Goal: Navigation & Orientation: Find specific page/section

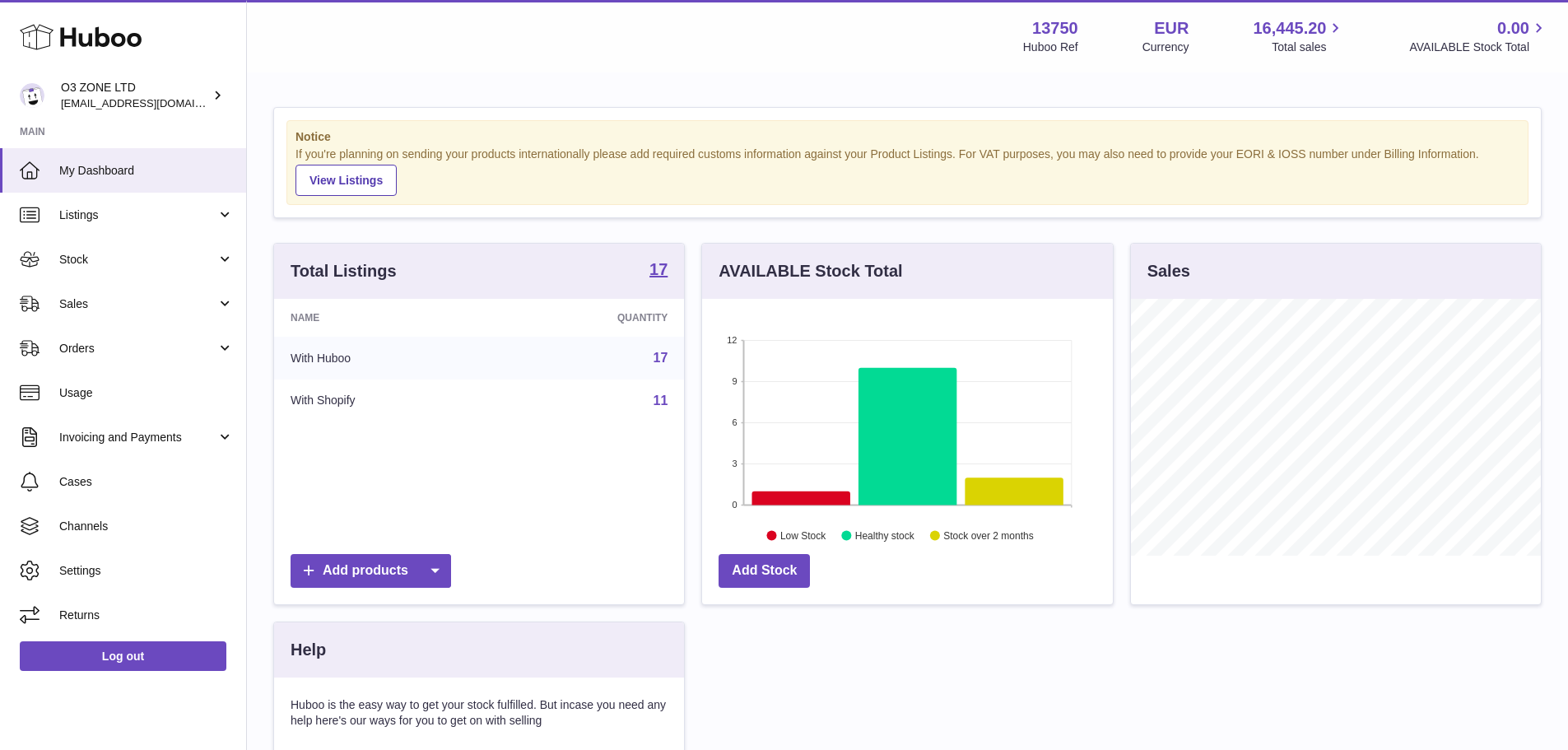
scroll to position [257, 411]
click at [74, 264] on span "Stock" at bounding box center [138, 260] width 157 height 16
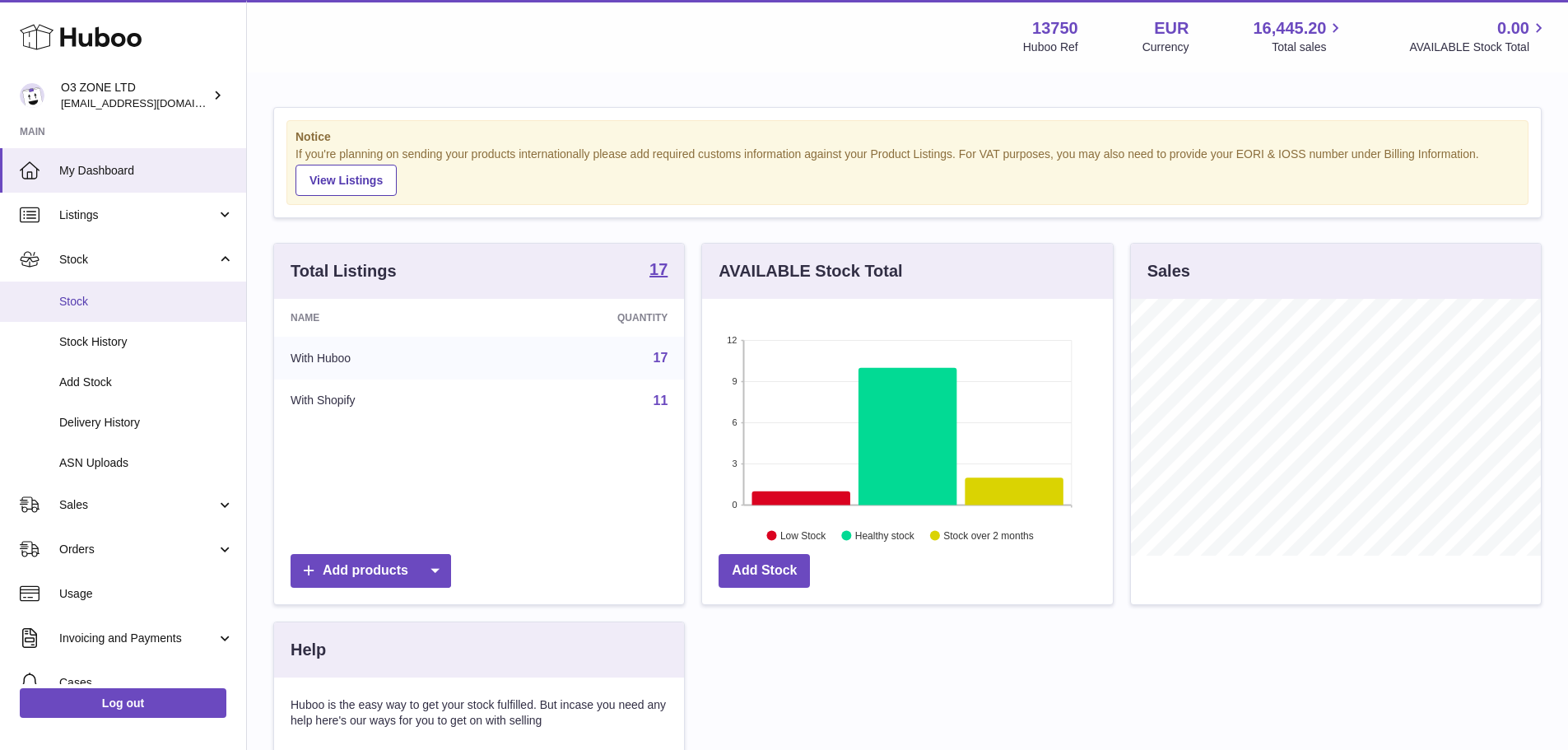
click at [74, 308] on span "Stock" at bounding box center [146, 302] width 174 height 16
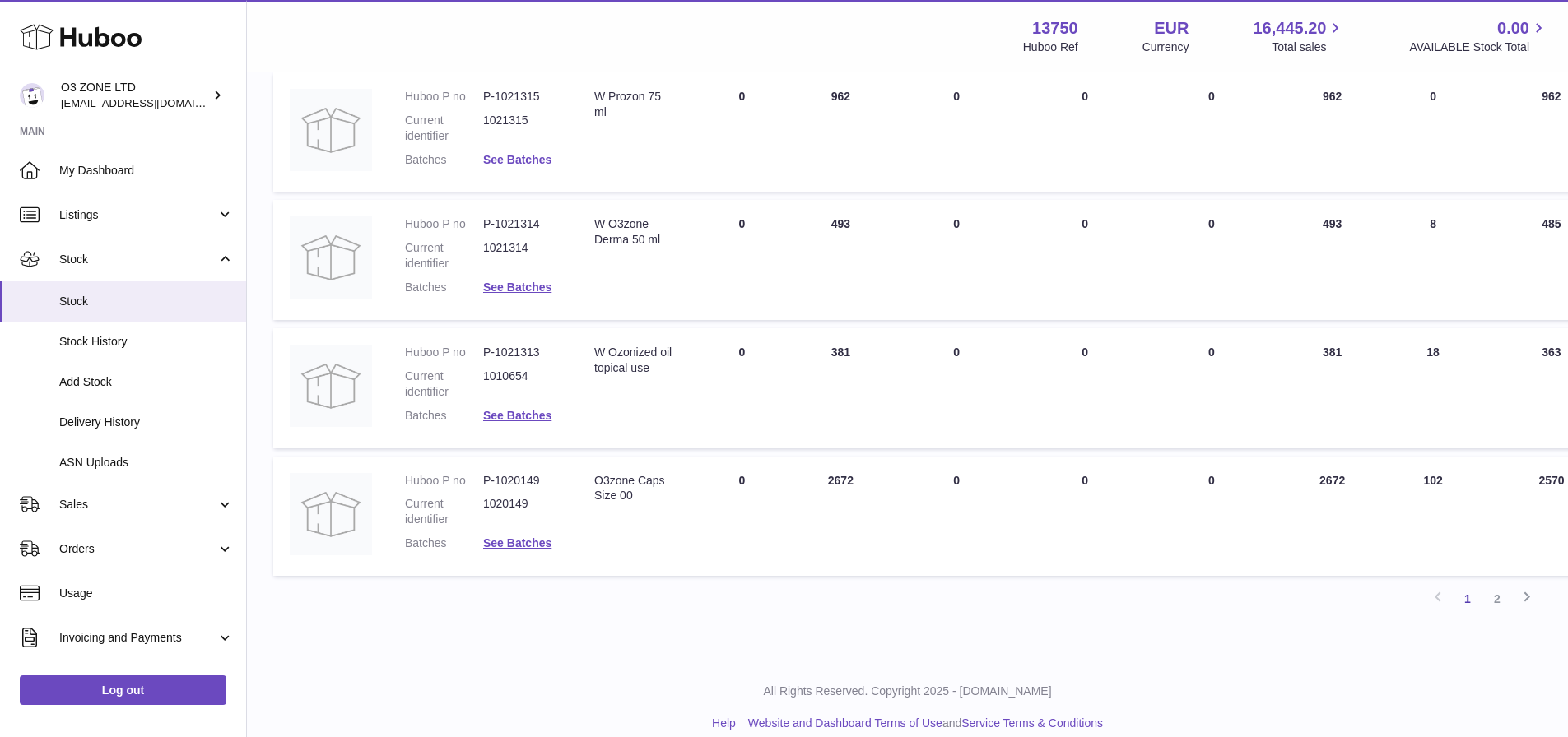
scroll to position [1042, 0]
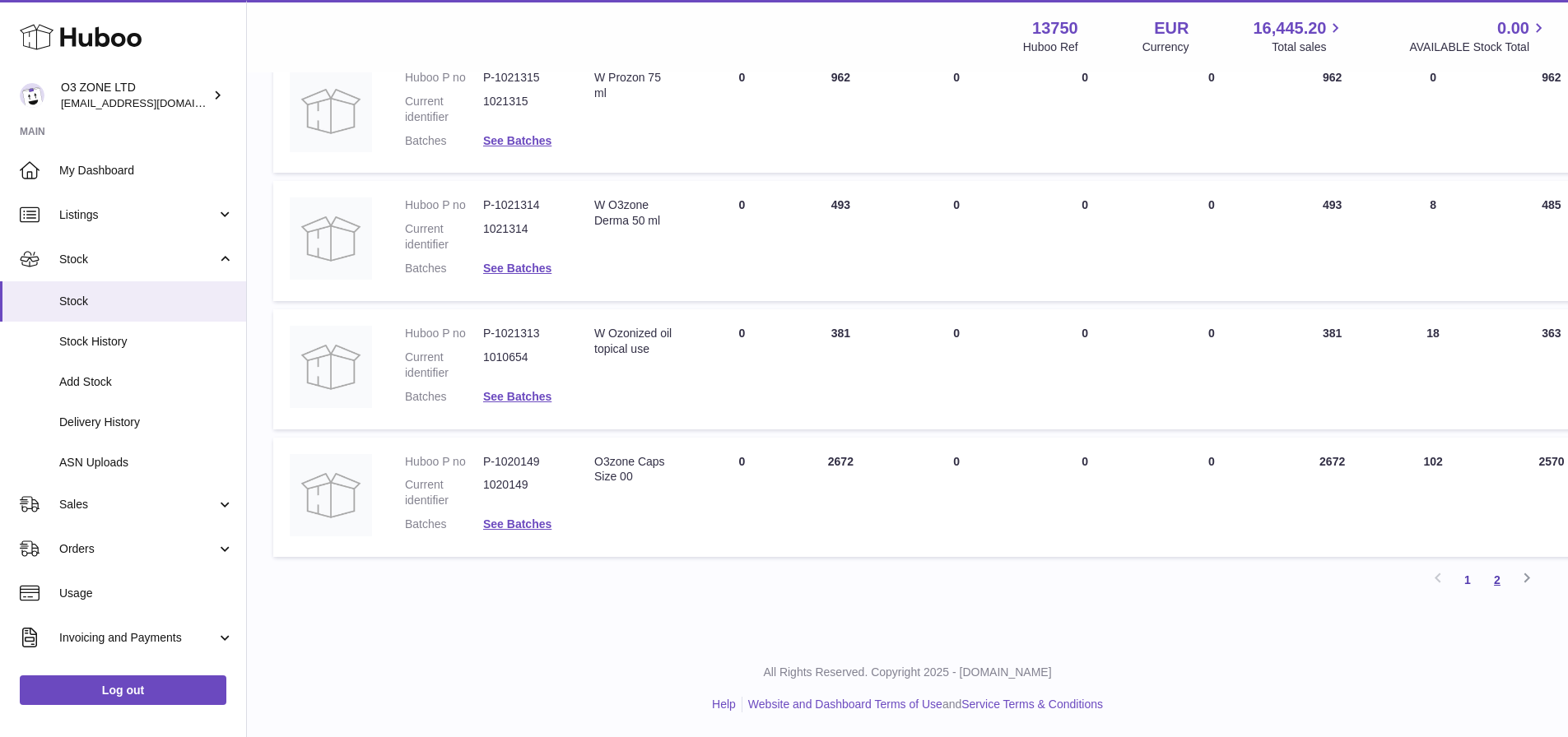
click at [1506, 577] on link "2" at bounding box center [1498, 580] width 30 height 30
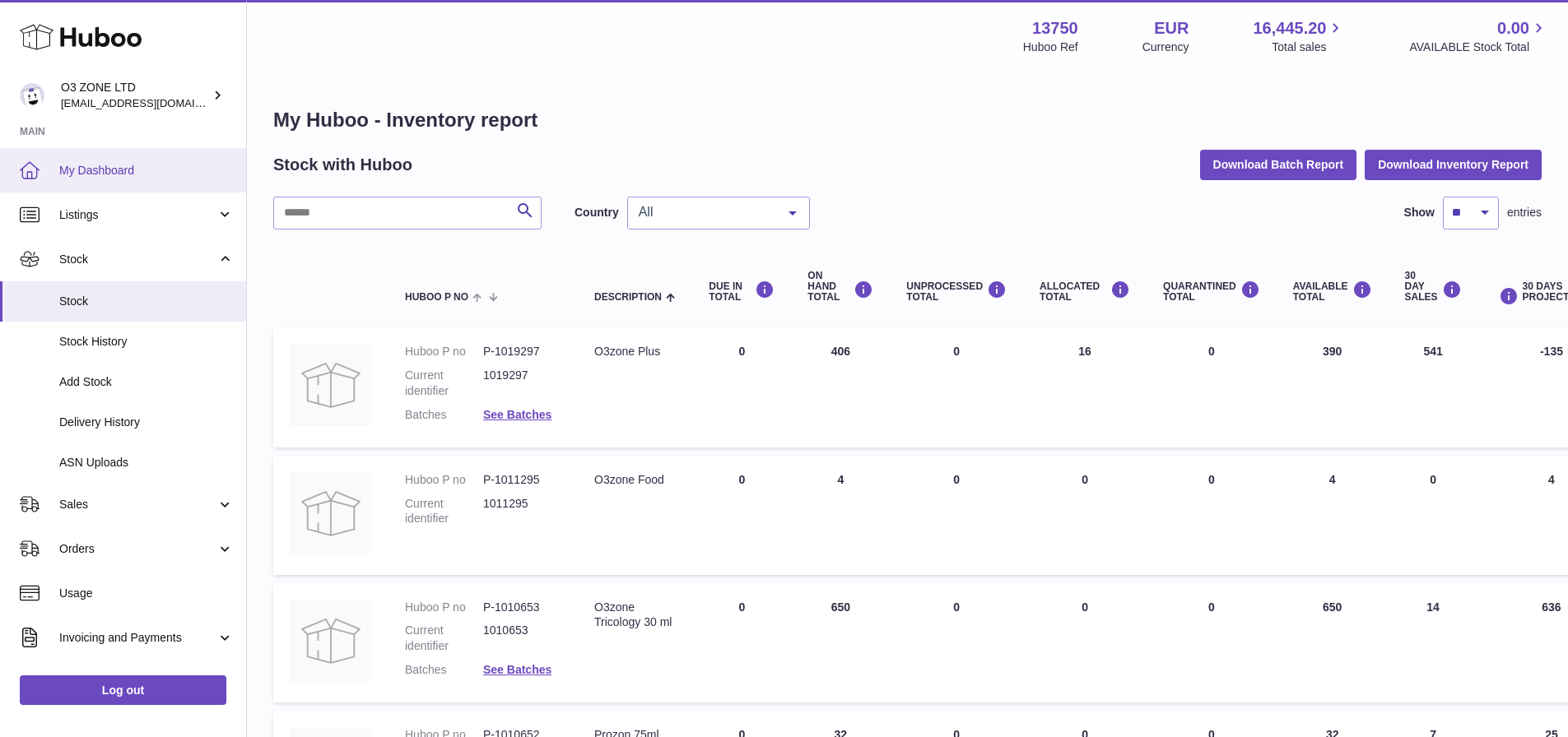
click at [108, 169] on span "My Dashboard" at bounding box center [146, 170] width 174 height 16
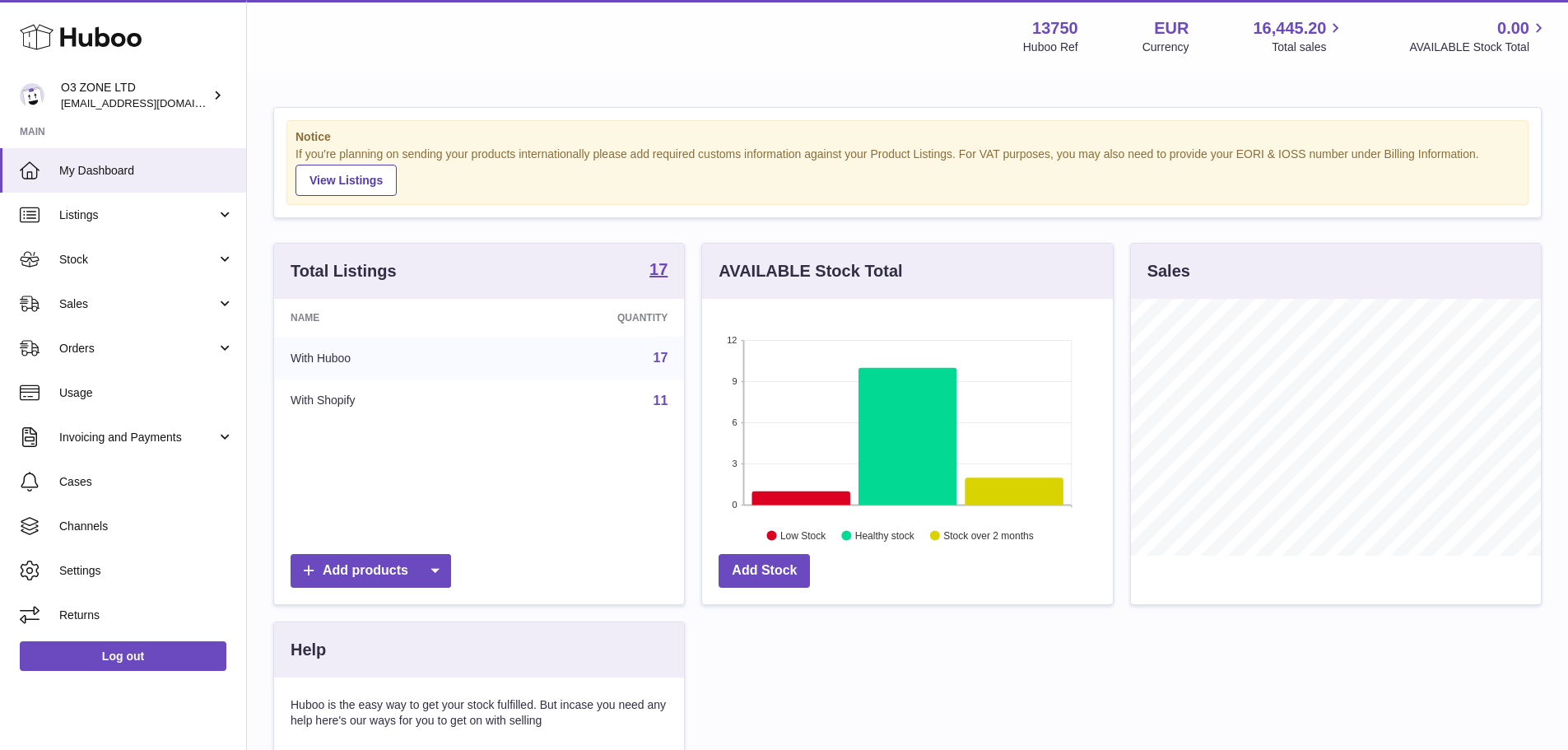
scroll to position [257, 411]
